Goal: Information Seeking & Learning: Learn about a topic

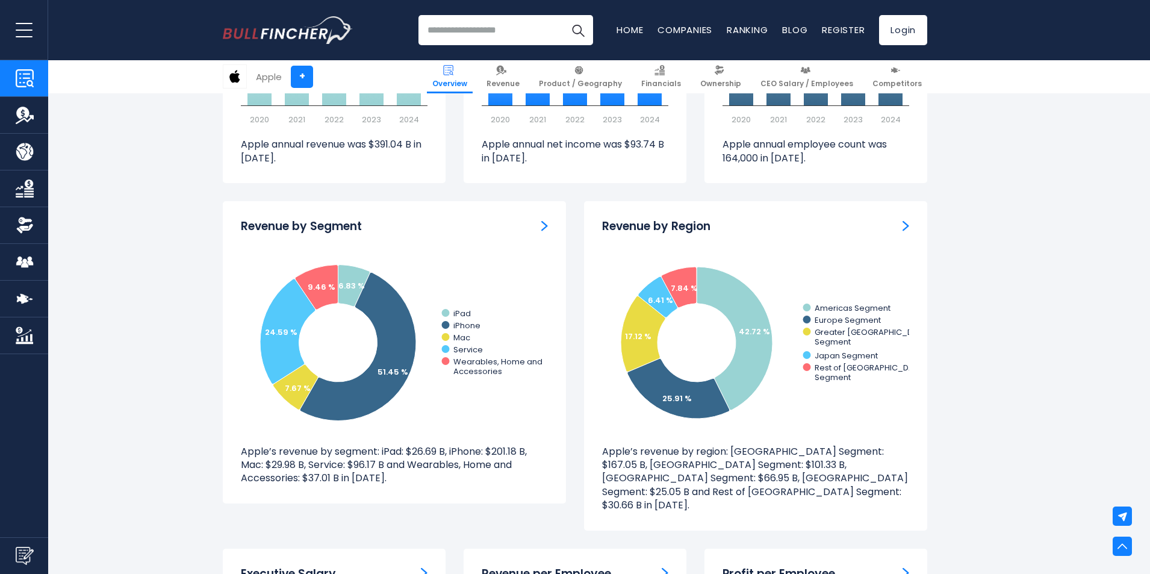
scroll to position [789, 0]
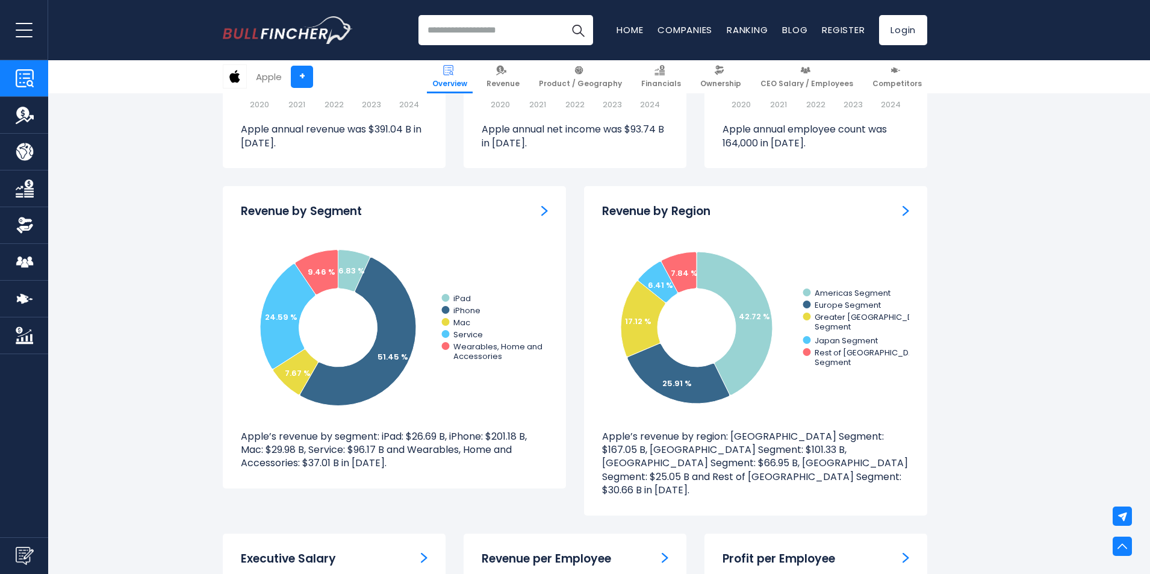
click at [543, 212] on img "Revenue by Segment" at bounding box center [544, 210] width 7 height 11
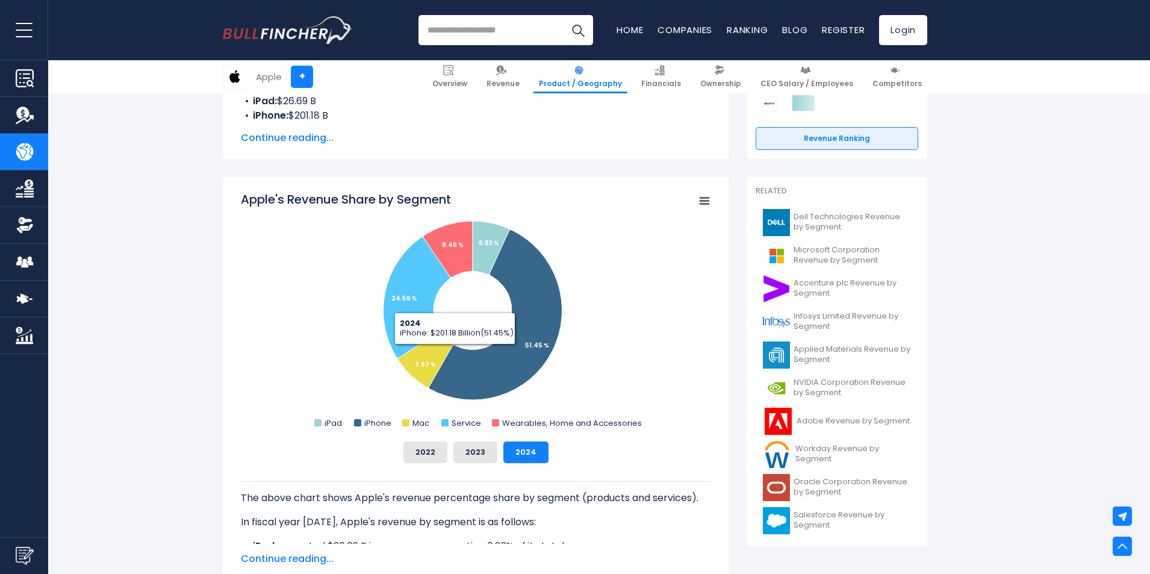
click at [328, 470] on div "The above chart shows Apple's revenue percentage share by segment (products and…" at bounding box center [476, 503] width 470 height 81
click at [427, 451] on button "2022" at bounding box center [425, 452] width 44 height 22
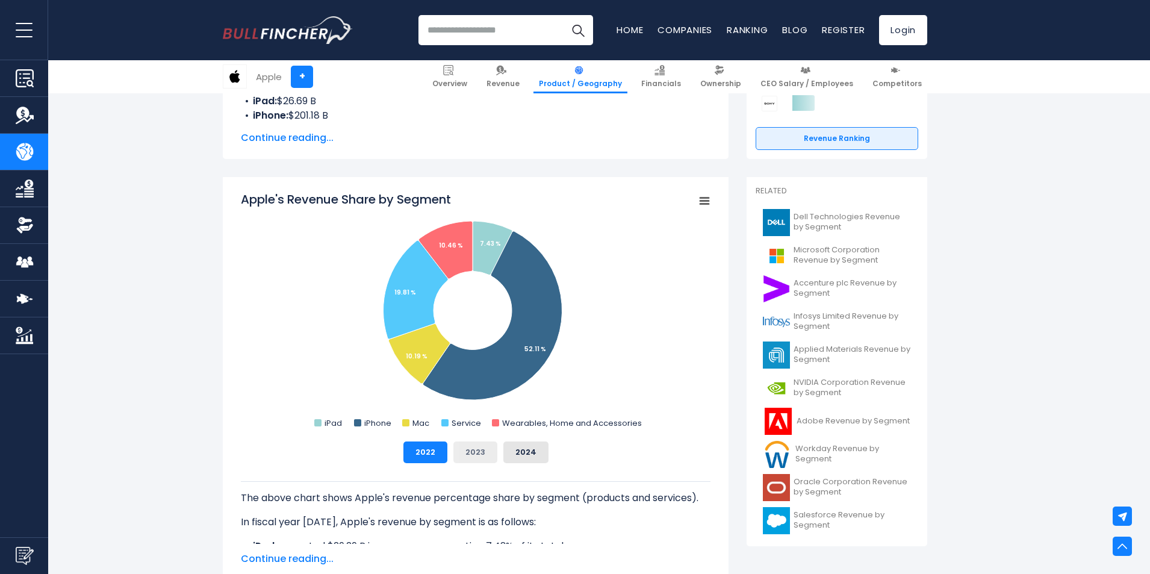
click at [476, 447] on button "2023" at bounding box center [475, 452] width 44 height 22
click at [529, 445] on button "2024" at bounding box center [525, 452] width 45 height 22
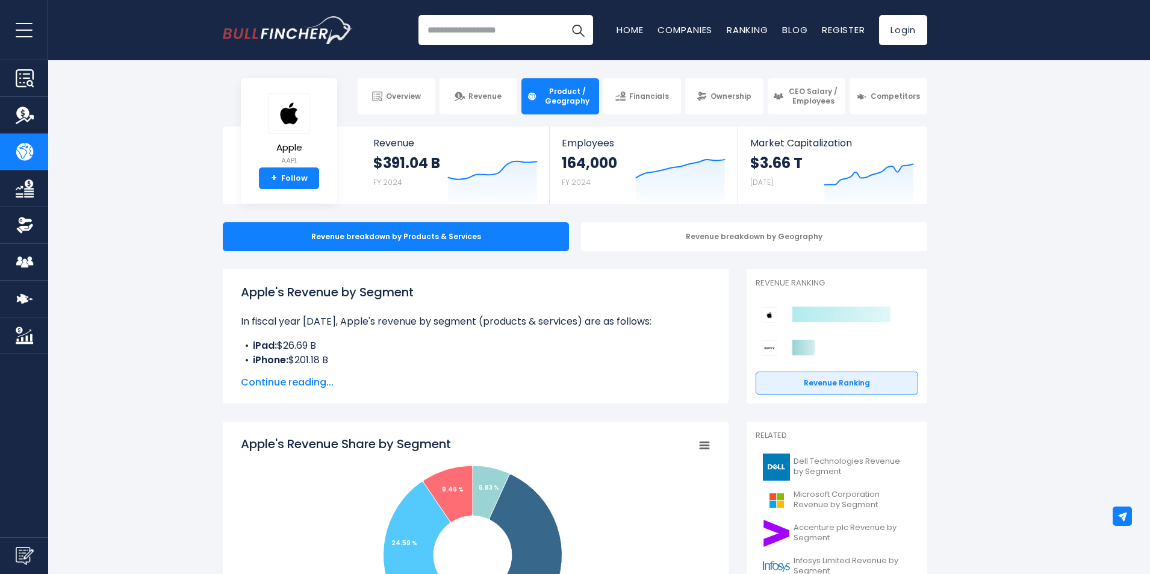
click at [824, 315] on icon at bounding box center [841, 314] width 98 height 16
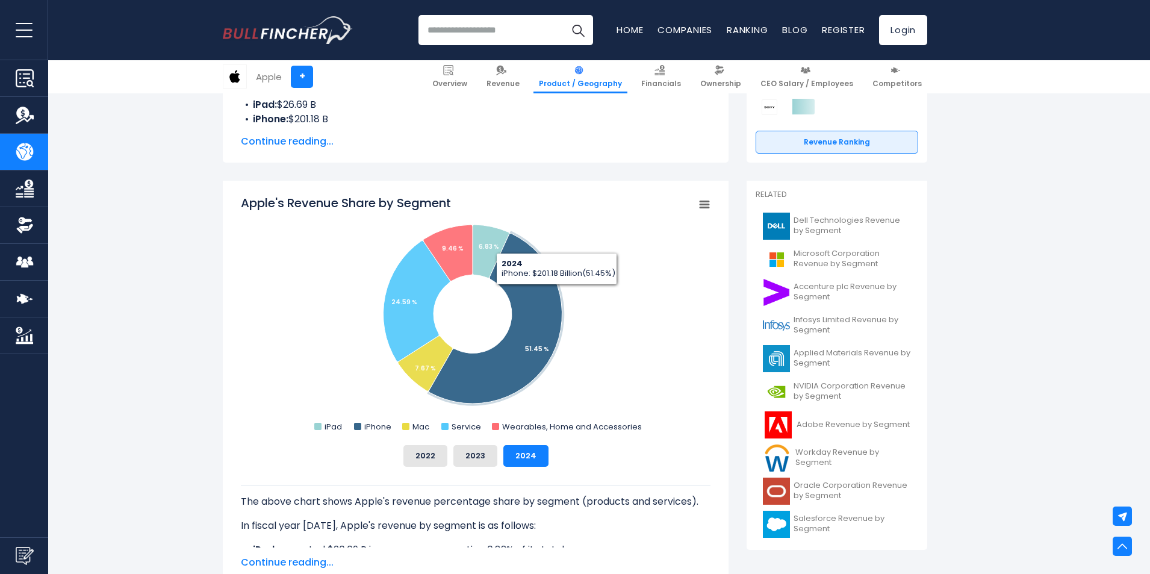
click at [706, 204] on icon "Apple's Revenue Share by Segment" at bounding box center [704, 205] width 8 height 6
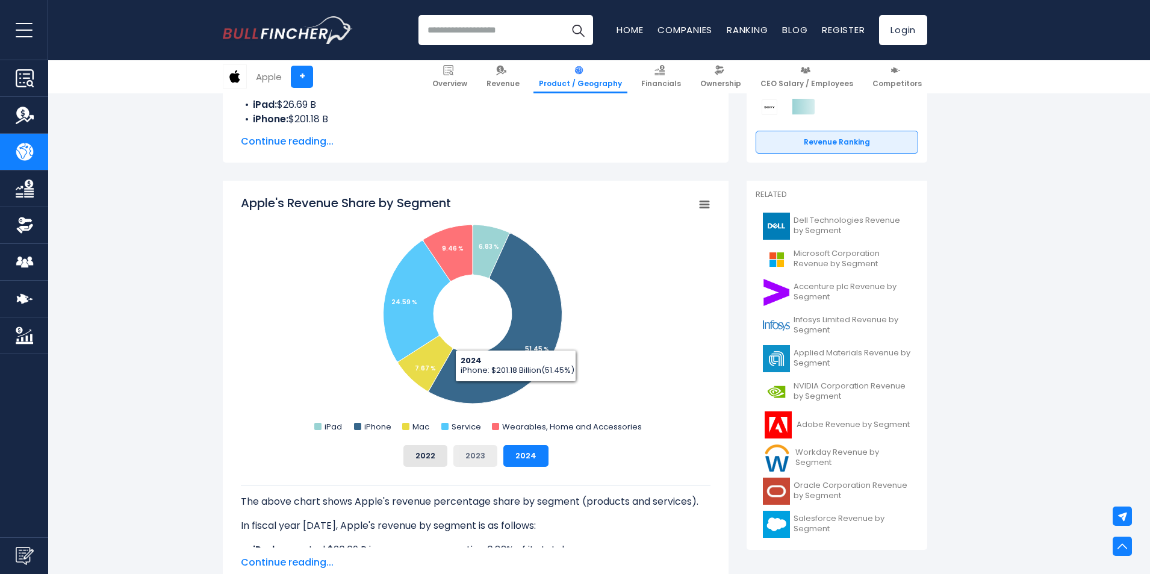
click at [467, 461] on button "2023" at bounding box center [475, 456] width 44 height 22
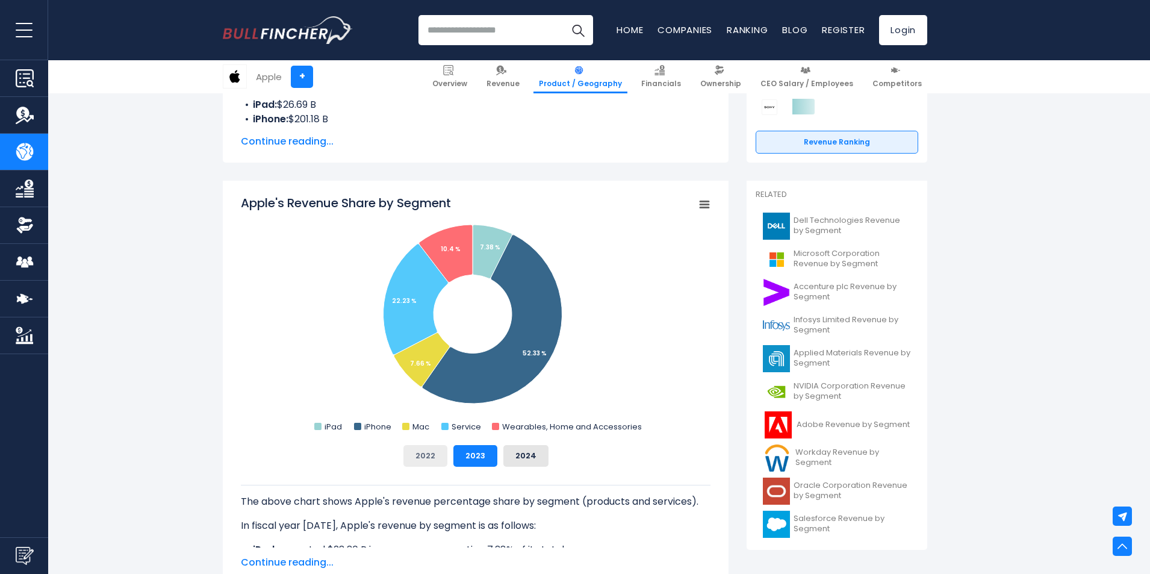
click at [408, 445] on button "2022" at bounding box center [425, 456] width 44 height 22
click at [520, 464] on button "2024" at bounding box center [525, 456] width 45 height 22
